Goal: Task Accomplishment & Management: Manage account settings

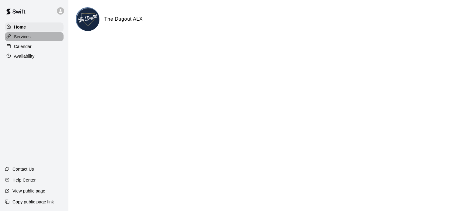
click at [26, 37] on p "Services" at bounding box center [22, 37] width 17 height 6
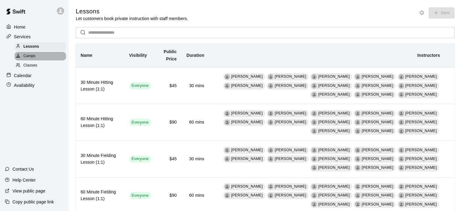
click at [30, 59] on span "Camps" at bounding box center [29, 56] width 12 height 6
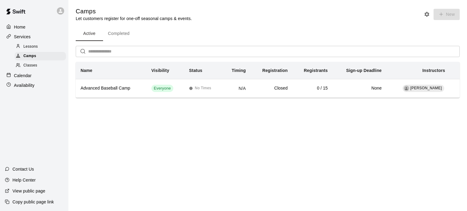
click at [23, 69] on span "Classes" at bounding box center [30, 66] width 14 height 6
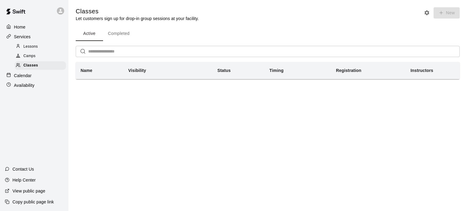
click at [35, 79] on div "Calendar" at bounding box center [34, 75] width 59 height 9
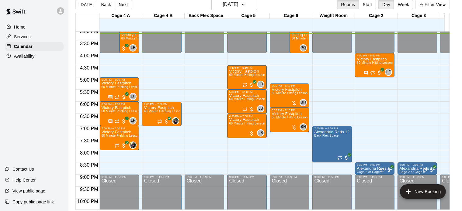
scroll to position [366, 0]
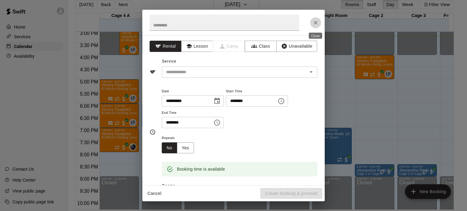
click at [314, 20] on icon "Close" at bounding box center [316, 23] width 6 height 6
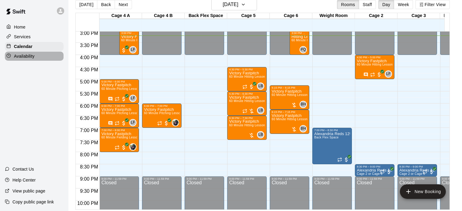
click at [34, 59] on p "Availability" at bounding box center [24, 56] width 21 height 6
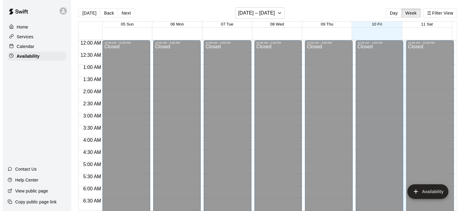
scroll to position [370, 0]
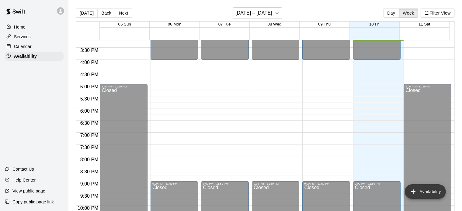
click at [431, 190] on button "Availability" at bounding box center [425, 192] width 41 height 15
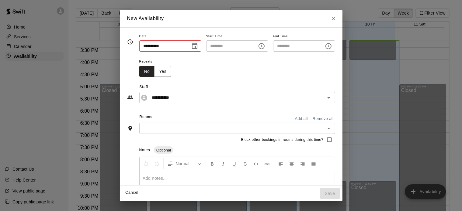
type input "**********"
type input "********"
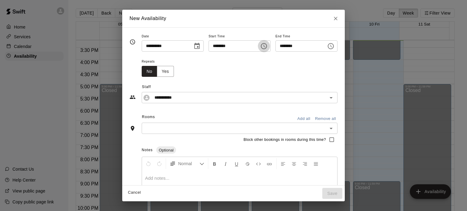
click at [267, 47] on icon "Choose time, selected time is 3:00 PM" at bounding box center [263, 46] width 7 height 7
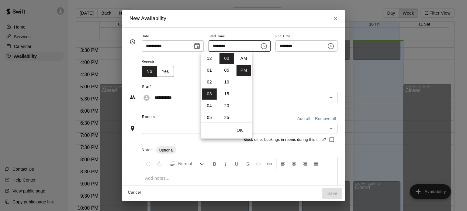
scroll to position [11, 0]
click at [206, 71] on li "04" at bounding box center [209, 70] width 15 height 11
type input "********"
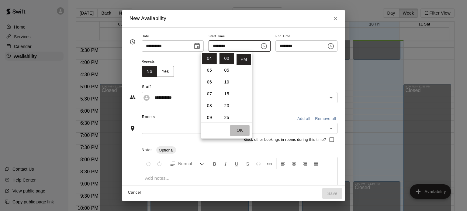
click at [236, 130] on button "OK" at bounding box center [239, 130] width 19 height 11
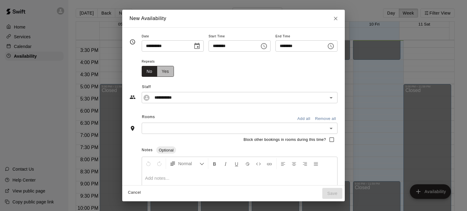
click at [157, 73] on button "Yes" at bounding box center [165, 71] width 17 height 11
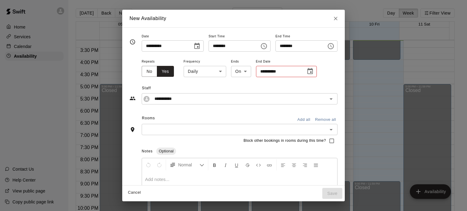
click at [324, 130] on input "text" at bounding box center [235, 130] width 182 height 8
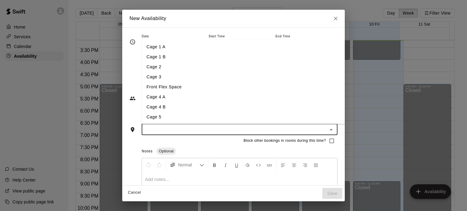
click at [197, 73] on li "Cage 3" at bounding box center [255, 77] width 227 height 10
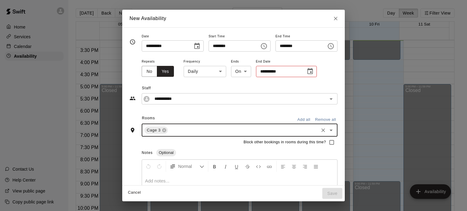
click at [228, 75] on body "Home Services Calendar Availability Contact Us Help Center View public page Cop…" at bounding box center [233, 110] width 467 height 221
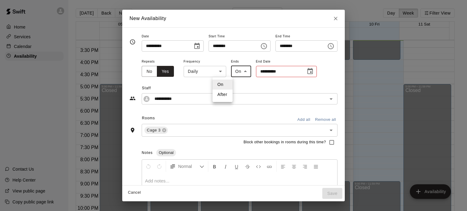
click at [228, 75] on div at bounding box center [233, 105] width 467 height 211
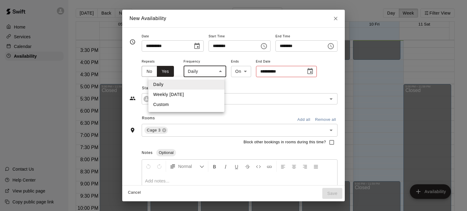
click at [197, 69] on body "Home Services Calendar Availability Contact Us Help Center View public page Cop…" at bounding box center [233, 110] width 467 height 221
click at [188, 93] on li "Weekly [DATE]" at bounding box center [187, 95] width 76 height 10
type input "******"
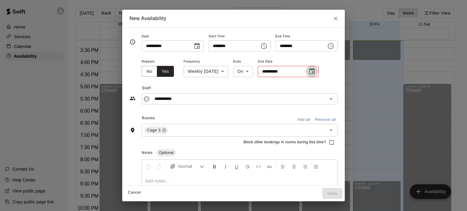
click at [309, 74] on icon "Choose date" at bounding box center [311, 71] width 5 height 6
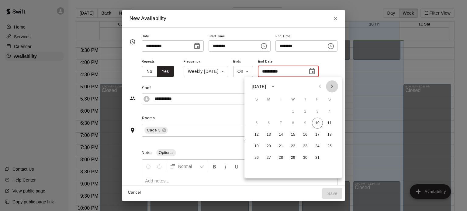
click at [334, 87] on icon "Next month" at bounding box center [332, 86] width 7 height 7
click at [320, 108] on button "5" at bounding box center [317, 112] width 11 height 11
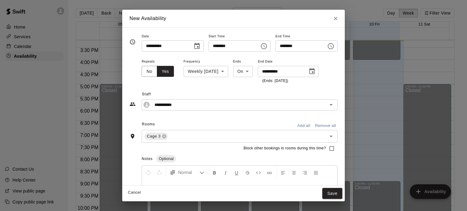
click at [309, 70] on icon "Choose date, selected date is Dec 5, 2025" at bounding box center [311, 71] width 5 height 6
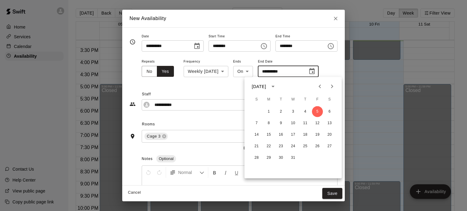
click at [321, 86] on icon "Previous month" at bounding box center [319, 86] width 7 height 7
click at [334, 89] on icon "Next month" at bounding box center [332, 86] width 7 height 7
click at [320, 155] on button "28" at bounding box center [317, 158] width 11 height 11
type input "**********"
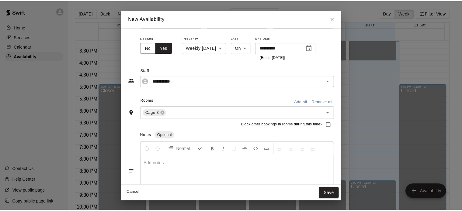
scroll to position [46, 0]
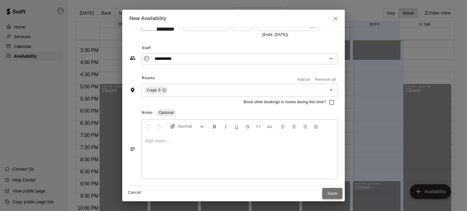
click at [343, 195] on button "Save" at bounding box center [333, 193] width 20 height 11
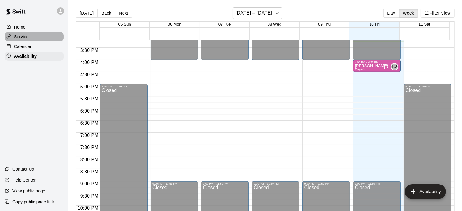
click at [27, 34] on div "Services" at bounding box center [34, 36] width 59 height 9
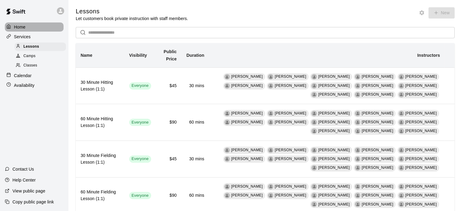
click at [21, 29] on p "Home" at bounding box center [20, 27] width 12 height 6
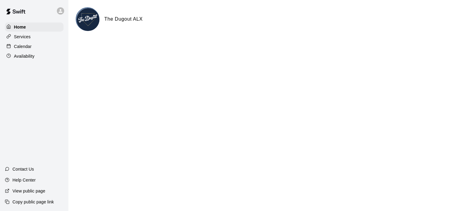
click at [82, 17] on img at bounding box center [88, 19] width 23 height 23
click at [16, 55] on p "Availability" at bounding box center [24, 56] width 21 height 6
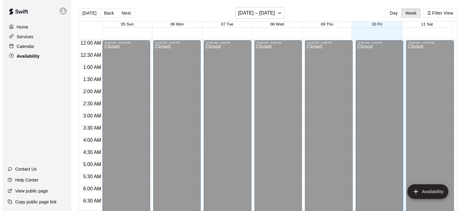
scroll to position [372, 0]
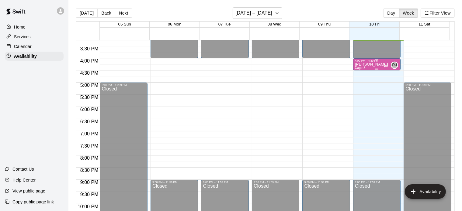
click at [385, 65] on icon "Recurring availability" at bounding box center [386, 65] width 5 height 5
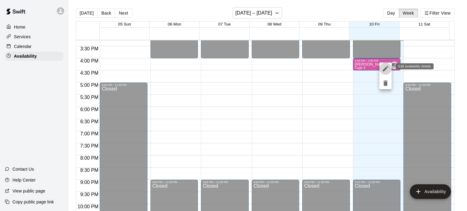
click at [386, 68] on icon "edit" at bounding box center [385, 68] width 5 height 5
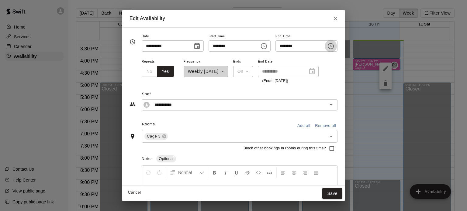
click at [334, 44] on icon "Choose time, selected time is 4:30 PM" at bounding box center [331, 46] width 6 height 6
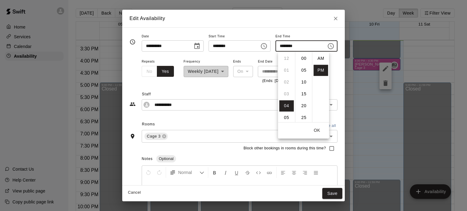
scroll to position [11, 0]
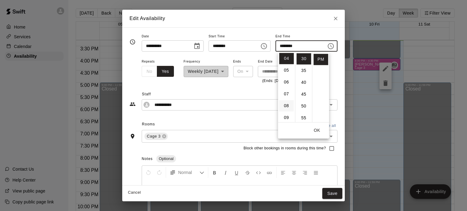
click at [288, 106] on li "08" at bounding box center [286, 105] width 15 height 11
click at [301, 60] on li "30" at bounding box center [304, 58] width 15 height 11
click at [302, 57] on li "00" at bounding box center [304, 58] width 15 height 11
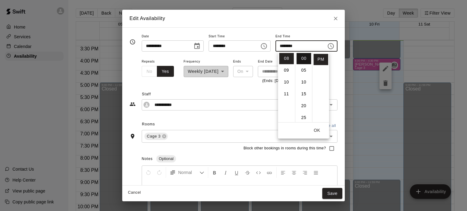
type input "********"
click at [338, 73] on div "**********" at bounding box center [240, 71] width 196 height 26
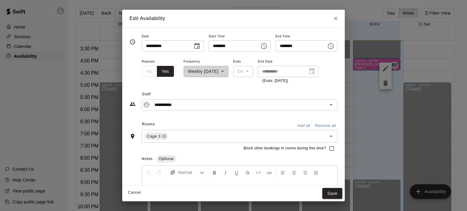
click at [207, 72] on div "**********" at bounding box center [206, 71] width 45 height 26
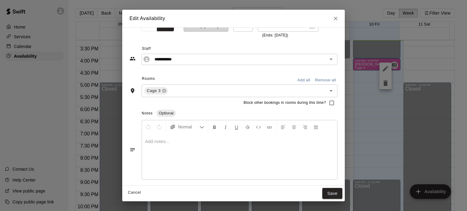
scroll to position [46, 0]
click at [343, 190] on button "Save" at bounding box center [333, 193] width 20 height 11
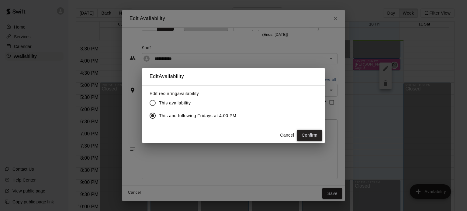
click at [312, 134] on button "Confirm" at bounding box center [310, 135] width 26 height 11
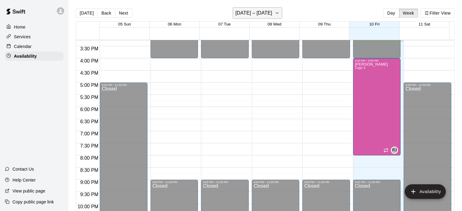
click at [272, 10] on button "[DATE] – [DATE]" at bounding box center [258, 13] width 50 height 12
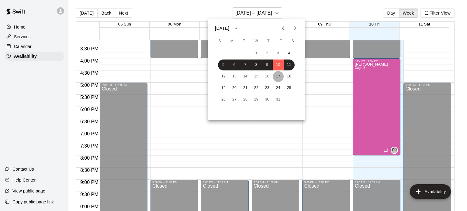
click at [279, 76] on button "17" at bounding box center [278, 76] width 11 height 11
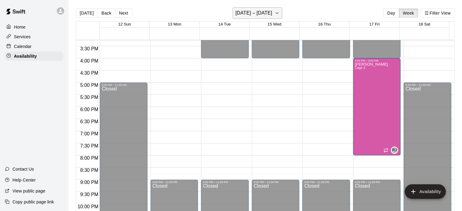
click at [271, 13] on button "[DATE] – [DATE]" at bounding box center [258, 13] width 50 height 12
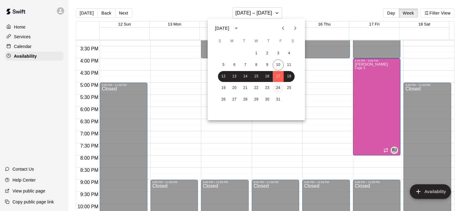
click at [278, 85] on button "24" at bounding box center [278, 88] width 11 height 11
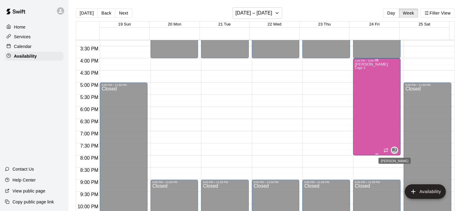
click at [393, 150] on span "RJ" at bounding box center [395, 151] width 5 height 6
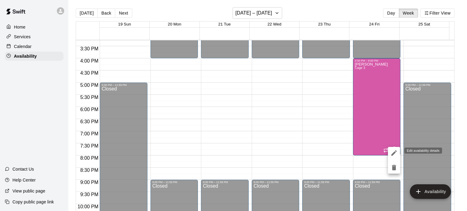
click at [393, 151] on icon "edit" at bounding box center [394, 153] width 7 height 7
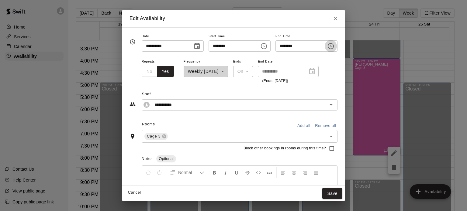
click at [335, 49] on icon "Choose time, selected time is 8:00 PM" at bounding box center [330, 46] width 7 height 7
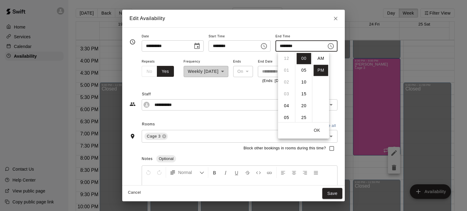
scroll to position [11, 0]
click at [284, 70] on li "09" at bounding box center [286, 70] width 15 height 11
type input "********"
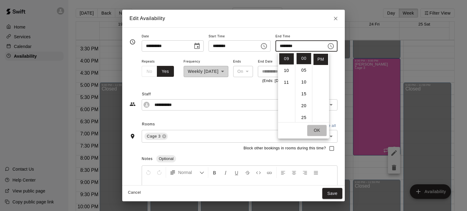
click at [316, 130] on button "OK" at bounding box center [316, 130] width 19 height 11
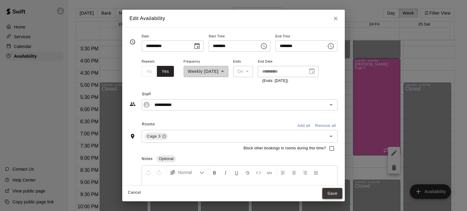
click at [343, 192] on button "Save" at bounding box center [333, 193] width 20 height 11
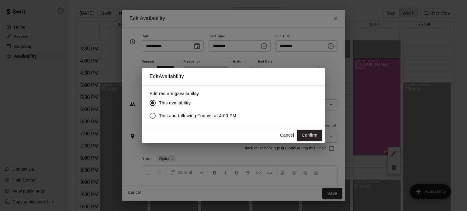
click at [208, 117] on span "This and following Fridays at 4:00 PM" at bounding box center [197, 116] width 77 height 6
click at [285, 135] on button "Cancel" at bounding box center [287, 135] width 19 height 11
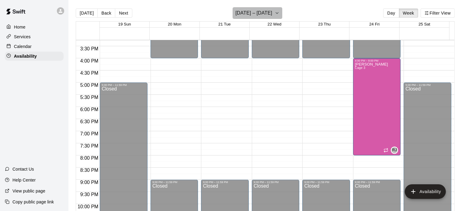
click at [267, 11] on h6 "[DATE] – [DATE]" at bounding box center [254, 13] width 37 height 9
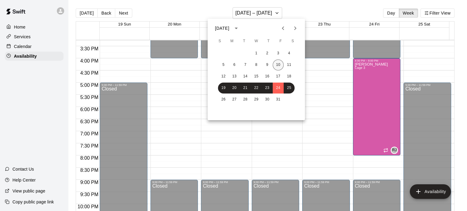
click at [279, 62] on button "10" at bounding box center [278, 65] width 11 height 11
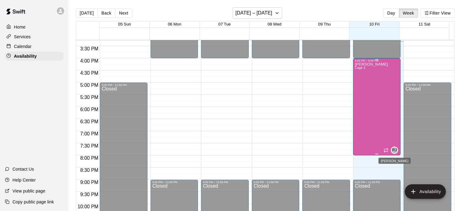
click at [393, 149] on span "RJ" at bounding box center [395, 151] width 5 height 6
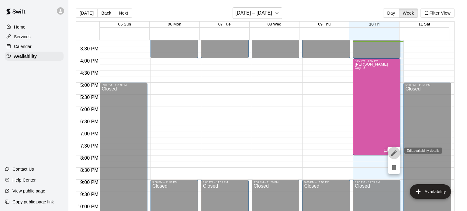
click at [391, 151] on icon "edit" at bounding box center [394, 153] width 7 height 7
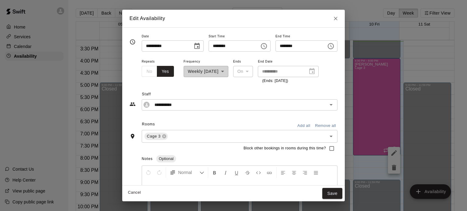
click at [323, 49] on input "********" at bounding box center [299, 45] width 47 height 11
click at [335, 48] on icon "Choose time, selected time is 8:00 PM" at bounding box center [330, 46] width 7 height 7
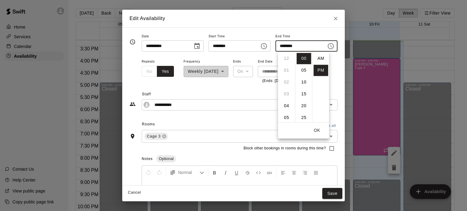
scroll to position [11, 0]
click at [285, 72] on li "09" at bounding box center [286, 70] width 15 height 11
type input "********"
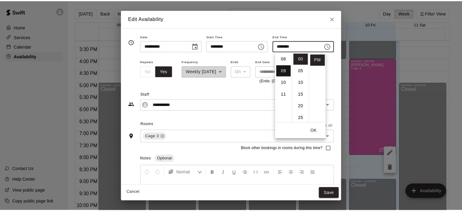
scroll to position [107, 0]
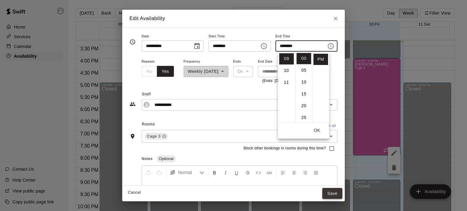
click at [343, 189] on button "Save" at bounding box center [333, 193] width 20 height 11
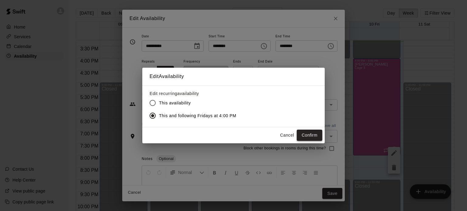
click at [313, 136] on button "Confirm" at bounding box center [310, 135] width 26 height 11
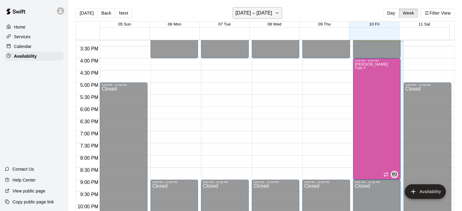
click at [273, 17] on button "[DATE] – [DATE]" at bounding box center [258, 13] width 50 height 12
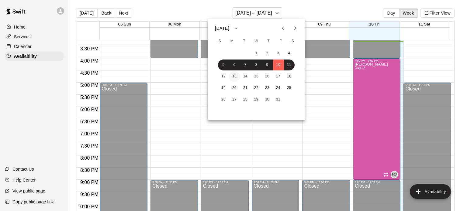
click at [235, 77] on button "13" at bounding box center [234, 76] width 11 height 11
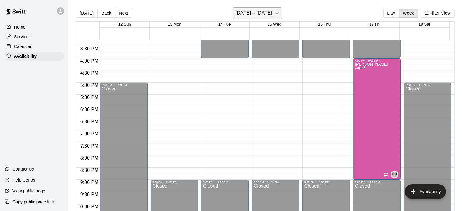
click at [251, 15] on h6 "[DATE] – [DATE]" at bounding box center [254, 13] width 37 height 9
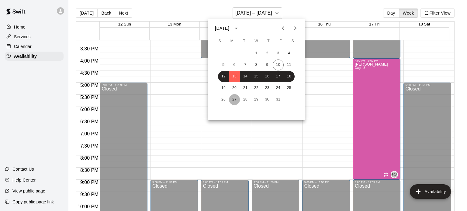
click at [233, 101] on button "27" at bounding box center [234, 99] width 11 height 11
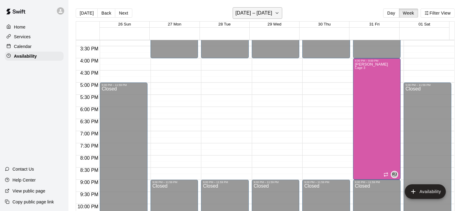
click at [259, 12] on h6 "[DATE] – [DATE]" at bounding box center [254, 13] width 37 height 9
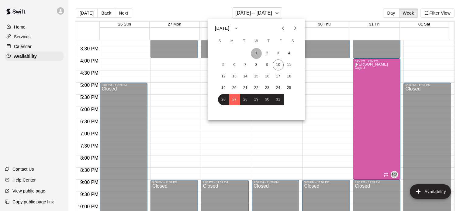
click at [258, 51] on button "1" at bounding box center [256, 53] width 11 height 11
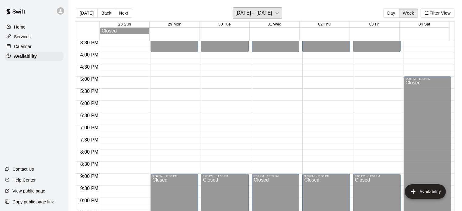
scroll to position [317, 0]
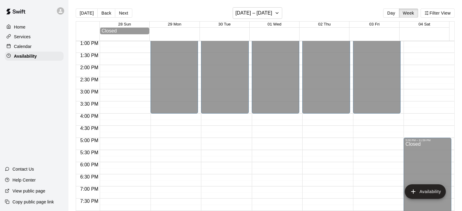
click at [64, 9] on div at bounding box center [60, 10] width 7 height 7
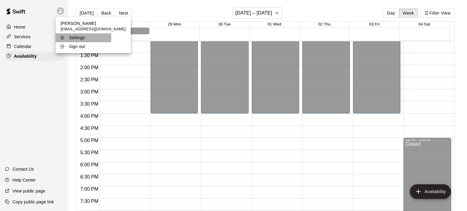
click at [75, 37] on p "Settings" at bounding box center [77, 38] width 16 height 6
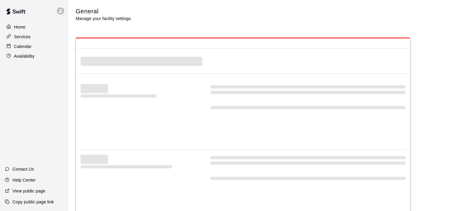
select select "**"
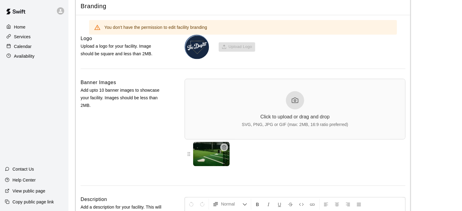
scroll to position [1486, 0]
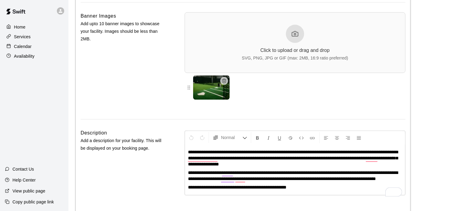
click at [134, 83] on div "Banner Images Add upto 10 banner images to showcase your facility. Images shoul…" at bounding box center [123, 60] width 85 height 97
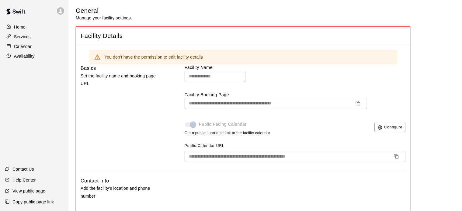
scroll to position [0, 0]
click at [62, 12] on icon at bounding box center [61, 11] width 4 height 4
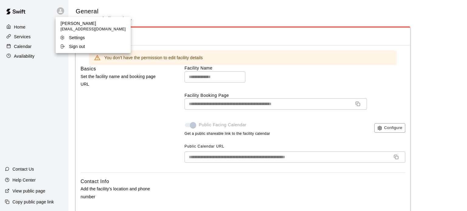
click at [30, 28] on div at bounding box center [233, 105] width 467 height 211
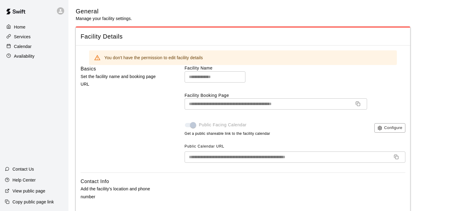
click at [19, 41] on div "Services" at bounding box center [34, 36] width 59 height 9
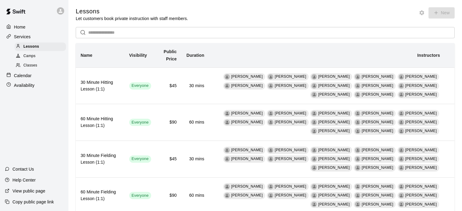
click at [149, 35] on input "text" at bounding box center [271, 32] width 367 height 11
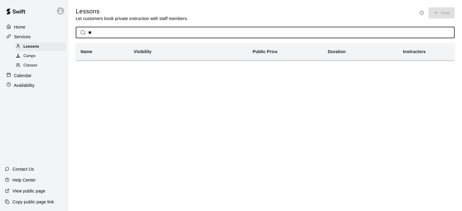
type input "*"
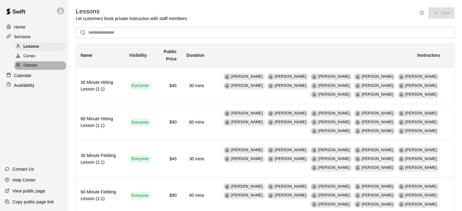
click at [36, 65] on span "Classes" at bounding box center [30, 66] width 14 height 6
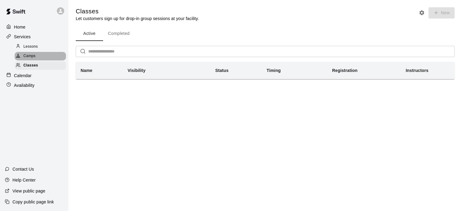
click at [33, 59] on span "Camps" at bounding box center [29, 56] width 12 height 6
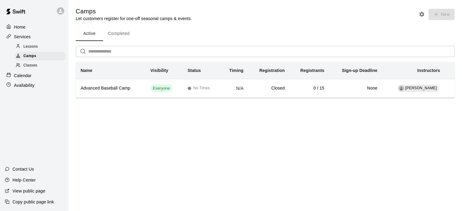
click at [24, 77] on p "Calendar" at bounding box center [23, 76] width 18 height 6
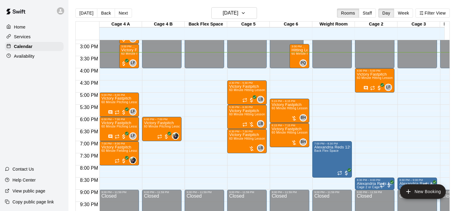
scroll to position [357, 0]
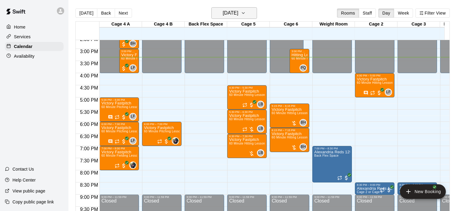
click at [246, 14] on icon "button" at bounding box center [243, 12] width 5 height 7
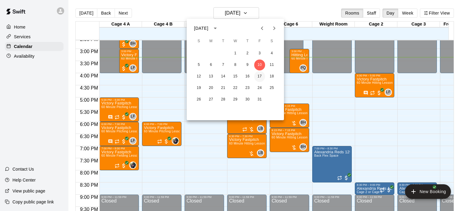
click at [262, 75] on button "17" at bounding box center [259, 76] width 11 height 11
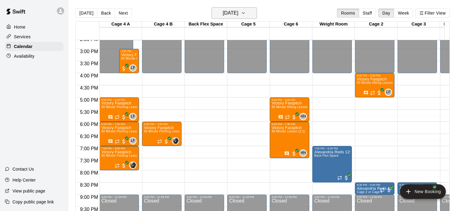
click at [246, 12] on icon "button" at bounding box center [243, 12] width 5 height 7
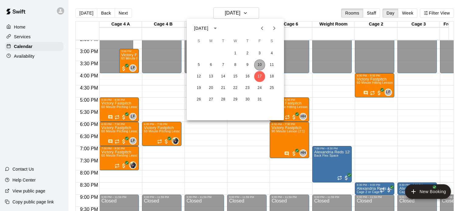
click at [260, 67] on button "10" at bounding box center [259, 65] width 11 height 11
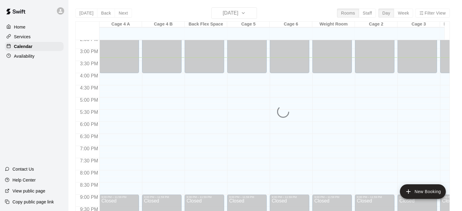
click at [44, 58] on div "Availability" at bounding box center [34, 56] width 59 height 9
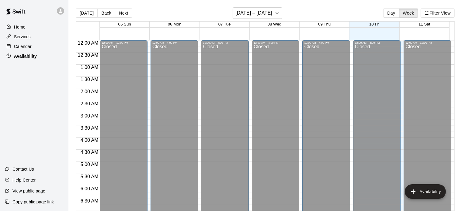
scroll to position [374, 0]
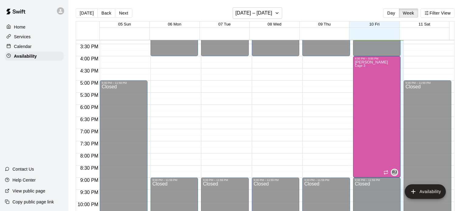
click at [30, 50] on p "Calendar" at bounding box center [23, 47] width 18 height 6
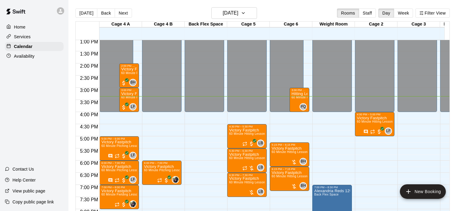
scroll to position [316, 0]
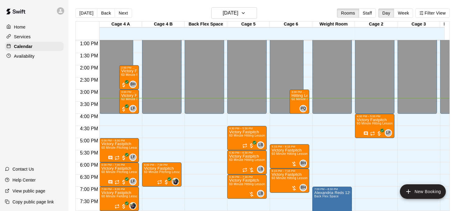
click at [375, 165] on div "12:00 AM – 4:00 PM Closed 4:00 PM – 5:00 PM Victory Fastpitch 60 Minute Hitting…" at bounding box center [375, 17] width 40 height 584
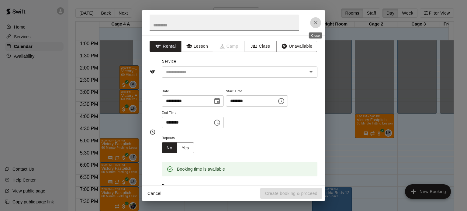
click at [314, 22] on icon "Close" at bounding box center [316, 23] width 6 height 6
